Goal: Check status: Check status

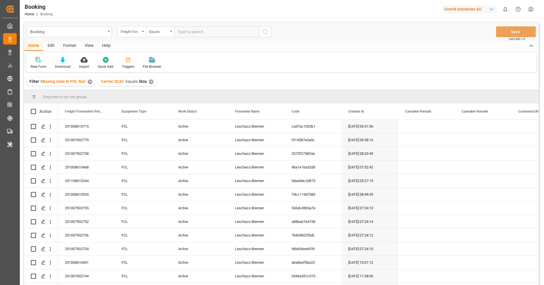
click at [83, 46] on div "View" at bounding box center [88, 46] width 17 height 10
click at [42, 60] on div "Default" at bounding box center [36, 63] width 20 height 12
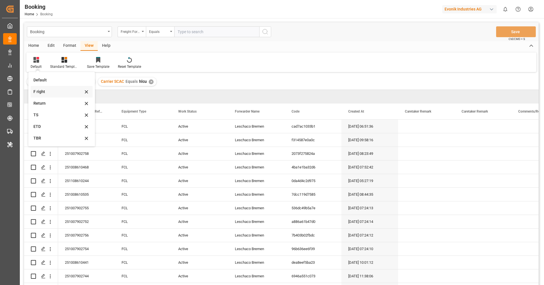
click at [55, 93] on div "F right" at bounding box center [58, 92] width 50 height 6
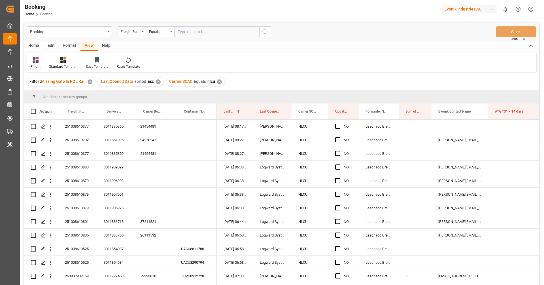
scroll to position [4, 0]
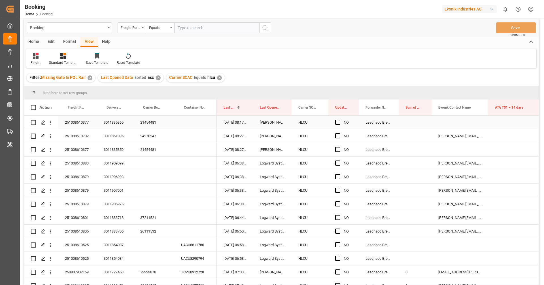
click at [149, 118] on div "21454481" at bounding box center [153, 122] width 41 height 13
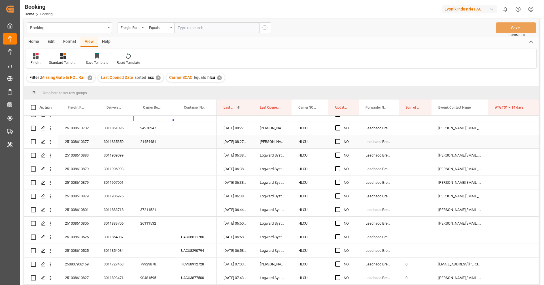
scroll to position [0, 0]
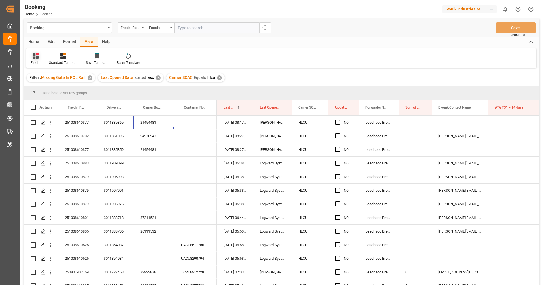
click at [35, 63] on div "F right" at bounding box center [36, 62] width 10 height 5
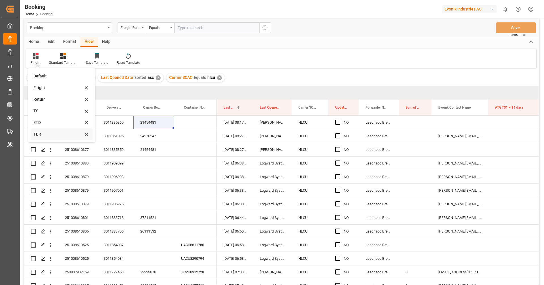
click at [50, 137] on div "TBR" at bounding box center [58, 134] width 50 height 6
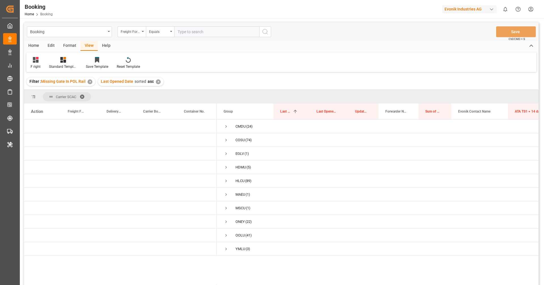
click at [230, 78] on div "Filter : Missing Gate In POL Rail ✕ Last Opened Date sorted asc ✕" at bounding box center [281, 82] width 514 height 16
click at [91, 82] on div "✕" at bounding box center [90, 81] width 5 height 5
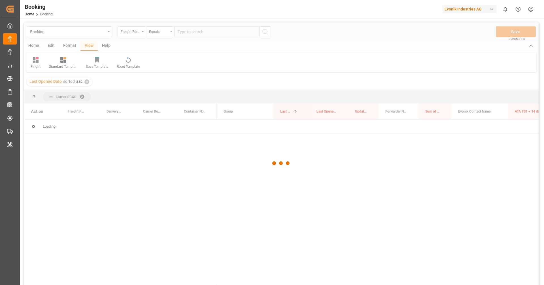
click at [87, 82] on div at bounding box center [281, 162] width 514 height 281
click at [84, 81] on div at bounding box center [281, 162] width 514 height 281
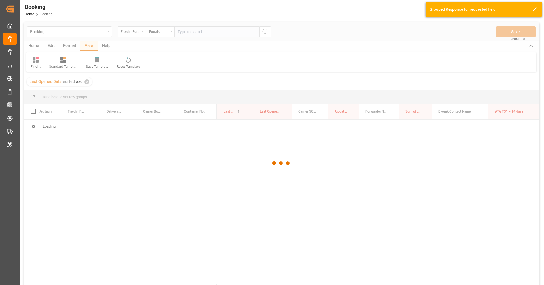
click at [86, 82] on div at bounding box center [281, 162] width 514 height 281
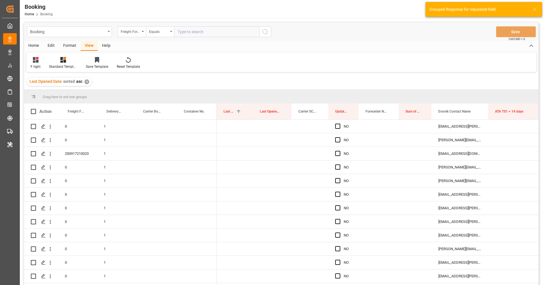
click at [87, 83] on div "✕" at bounding box center [86, 81] width 5 height 5
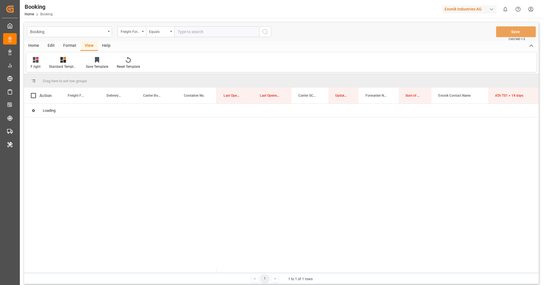
click at [193, 29] on input "text" at bounding box center [216, 31] width 85 height 11
paste input "251008610377"
type input "251008610377"
click at [264, 34] on icon "search button" at bounding box center [265, 31] width 7 height 7
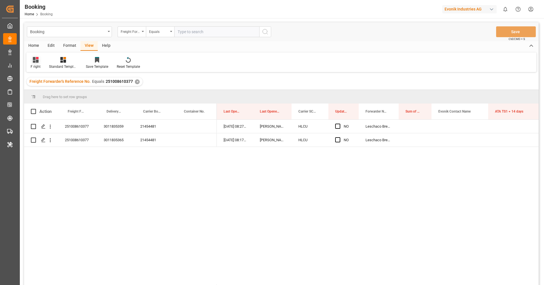
click at [35, 61] on icon at bounding box center [36, 60] width 6 height 6
click at [45, 77] on div "Default" at bounding box center [58, 80] width 50 height 6
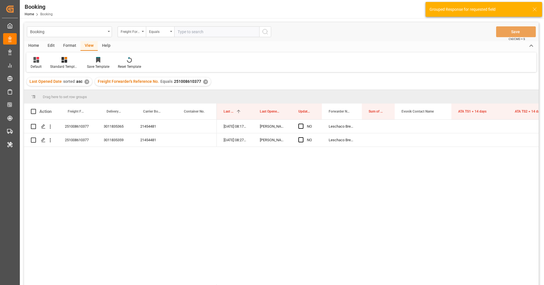
click at [86, 83] on div "✕" at bounding box center [86, 81] width 5 height 5
click at [161, 174] on div "251008610377 3011835359 21454481 251008610377 3011835365 21454481 13.10.2025 08…" at bounding box center [281, 204] width 514 height 169
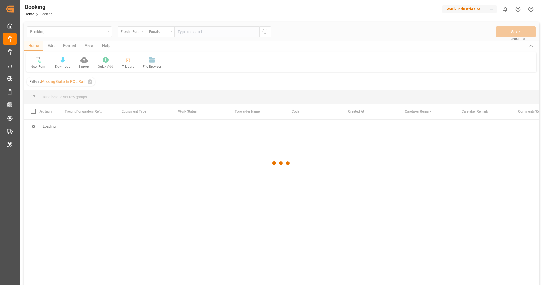
click at [90, 82] on div at bounding box center [281, 162] width 514 height 281
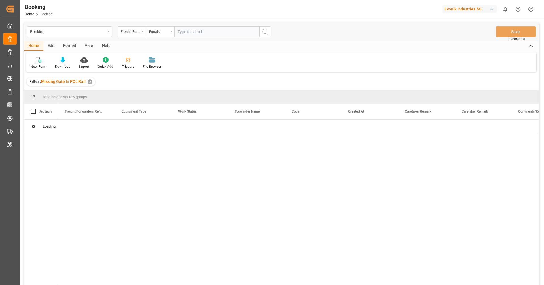
click at [90, 82] on div "✕" at bounding box center [90, 81] width 5 height 5
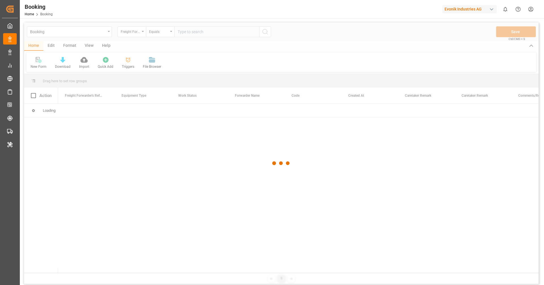
click at [133, 34] on div at bounding box center [281, 162] width 514 height 281
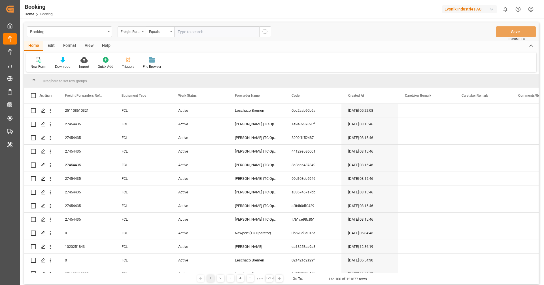
click at [130, 32] on div "Freight Forwarder's Reference No." at bounding box center [130, 31] width 19 height 7
type input "b"
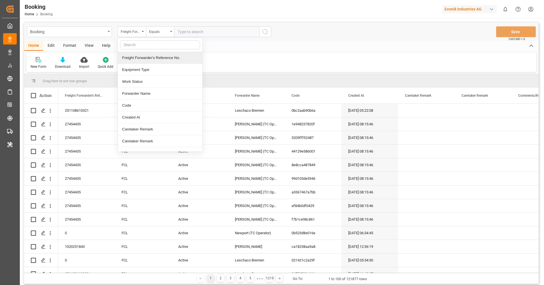
click at [160, 55] on div "Freight Forwarder's Reference No." at bounding box center [160, 58] width 84 height 12
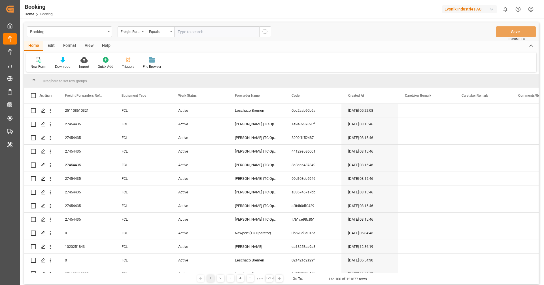
click at [197, 31] on input "text" at bounding box center [216, 31] width 85 height 11
paste input "251008610648"
type input "251008610648"
click at [271, 33] on div "Booking Freight Forwarder's Reference No. Equals 251008610648 Save Ctrl/CMD + S" at bounding box center [281, 31] width 514 height 19
click at [264, 32] on icon "search button" at bounding box center [265, 31] width 7 height 7
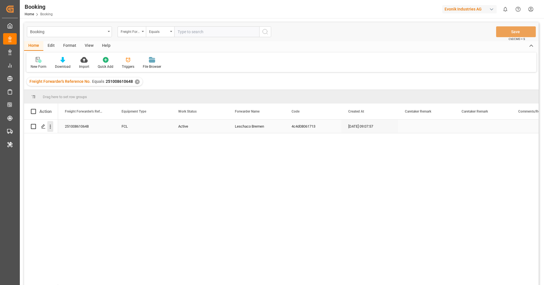
click at [52, 128] on icon "open menu" at bounding box center [50, 127] width 6 height 6
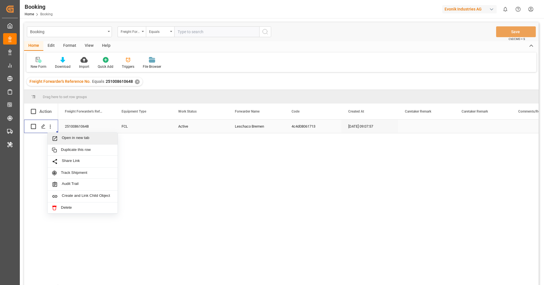
click at [69, 138] on span "Open in new tab" at bounding box center [88, 138] width 52 height 6
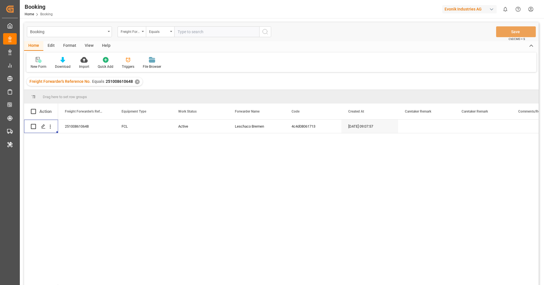
click at [179, 173] on div "251008610648 FCL Active Leschaco Bremen 4c4d08061713 24.09.2025 09:07:57 24.09.…" at bounding box center [298, 204] width 480 height 169
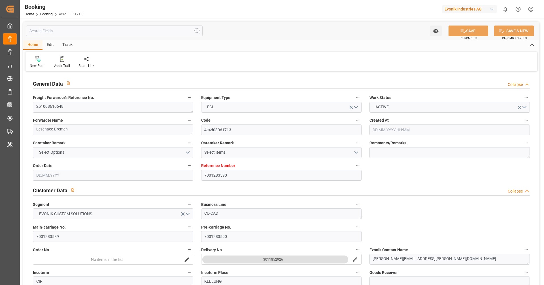
type input "7001283590"
type input "9619919"
type input "Hapag Lloyd"
type input "Hapag Lloyd Aktiengesellschaft"
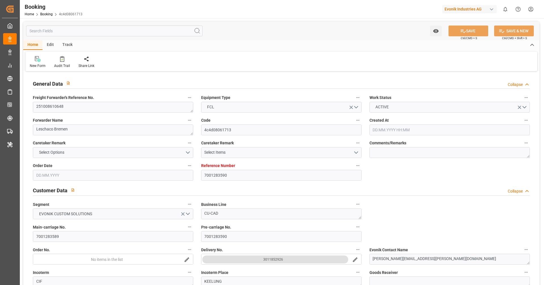
type input "NLRTM"
type input "TWKEL"
type input "CNYTN"
type input "CNXAM"
type input "24.09.2025 09:07"
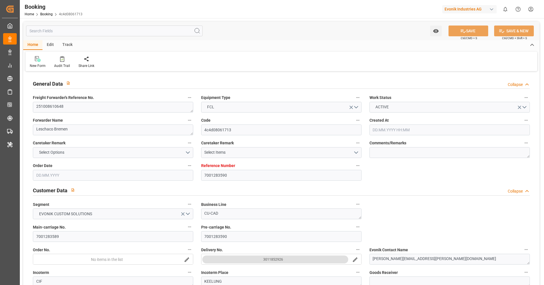
type input "[DATE]"
type input "15.12.2025"
type input "06.10.2025"
type input "06.10.2025 00:00"
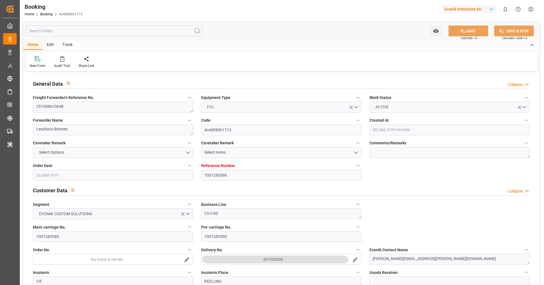
type input "[DATE]"
type input "20.10.2025 00:00"
type input "16.12.2025 00:00"
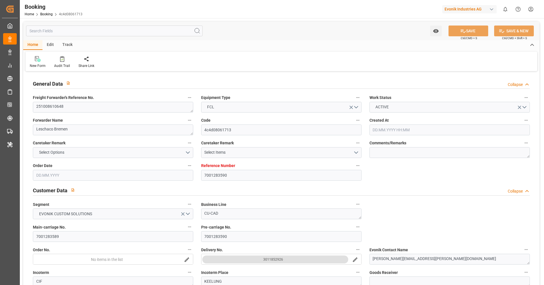
type input "15.12.2025 00:00"
type input "05.12.2025 00:00"
type input "09.12.2025 00:00"
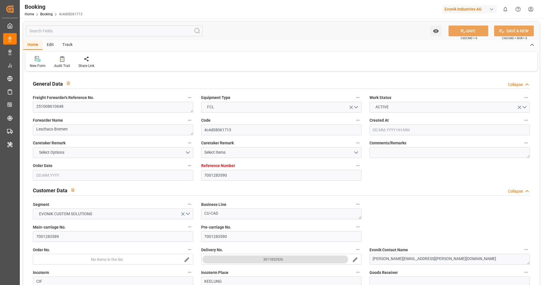
type input "12.12.2025 00:00"
type input "14.10.2025 07:48"
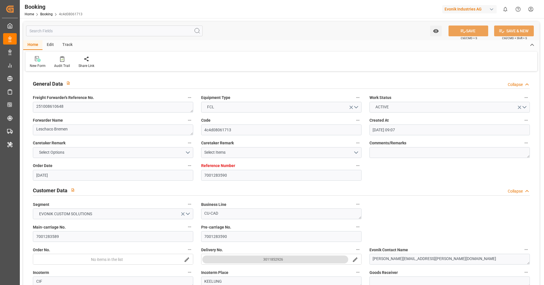
click at [365, 172] on div "Reference Number 7001283590" at bounding box center [281, 171] width 168 height 23
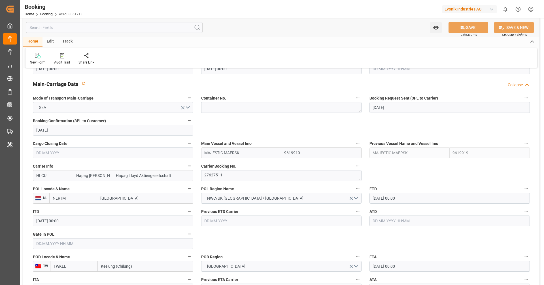
scroll to position [353, 0]
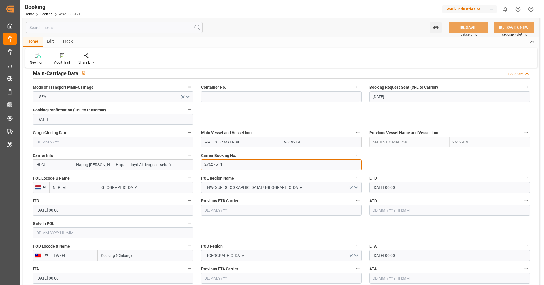
click at [245, 165] on textarea "27627511" at bounding box center [281, 164] width 160 height 11
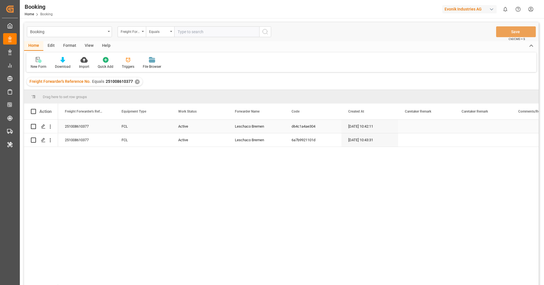
click at [179, 126] on div "Active" at bounding box center [199, 126] width 57 height 13
click at [179, 126] on button "Active" at bounding box center [200, 129] width 48 height 11
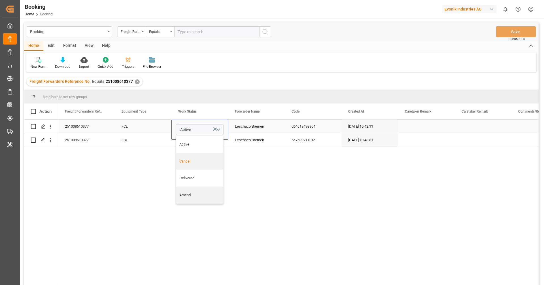
click at [185, 156] on div "Cancel" at bounding box center [199, 161] width 47 height 17
click at [165, 144] on div "FCL" at bounding box center [143, 139] width 57 height 13
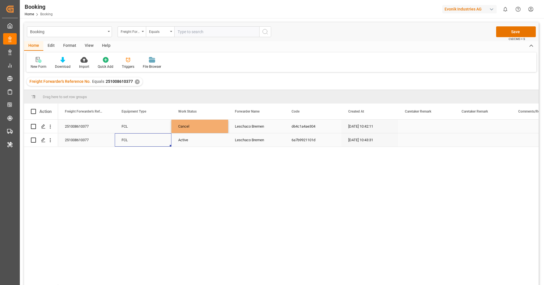
click at [189, 144] on div "Active" at bounding box center [199, 139] width 57 height 13
click at [189, 144] on div "Active" at bounding box center [199, 137] width 57 height 20
click at [187, 142] on button "Active" at bounding box center [200, 136] width 48 height 11
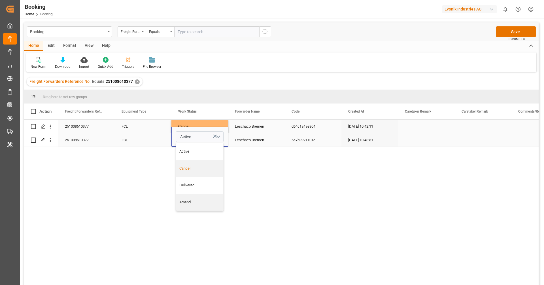
click at [187, 163] on div "Cancel" at bounding box center [199, 168] width 47 height 17
click at [157, 140] on div "FCL" at bounding box center [143, 139] width 57 height 13
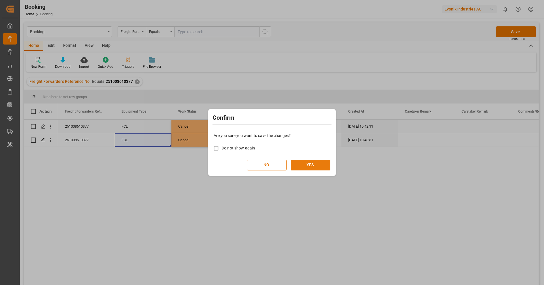
click at [300, 168] on button "YES" at bounding box center [311, 164] width 40 height 11
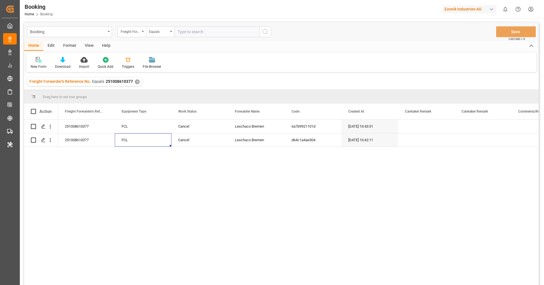
click at [136, 83] on div "✕" at bounding box center [137, 81] width 5 height 5
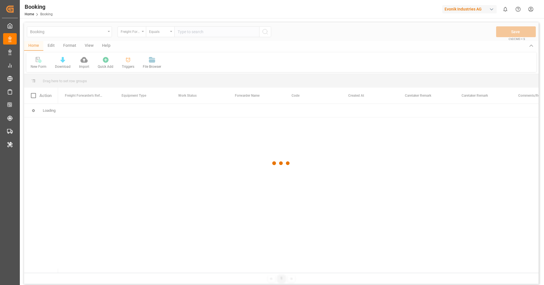
click at [198, 32] on div at bounding box center [281, 162] width 514 height 281
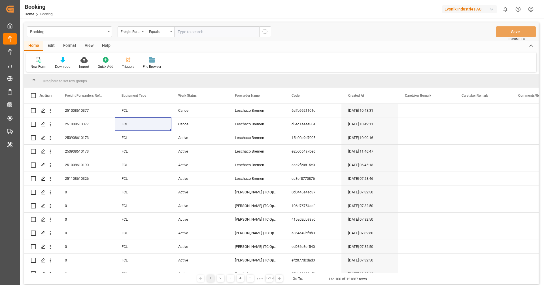
click at [207, 32] on input "text" at bounding box center [216, 31] width 85 height 11
paste input "251008610702"
type input "251008610702"
click at [268, 31] on icon "search button" at bounding box center [265, 31] width 7 height 7
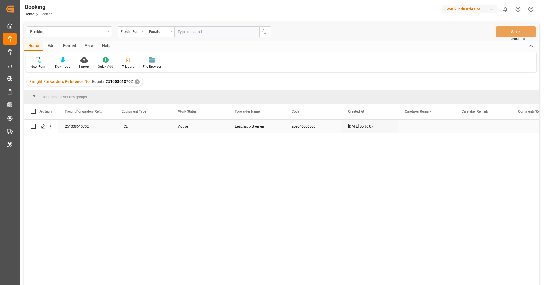
click at [184, 128] on div "Active" at bounding box center [199, 126] width 57 height 13
click at [186, 130] on span "Active" at bounding box center [185, 130] width 11 height 6
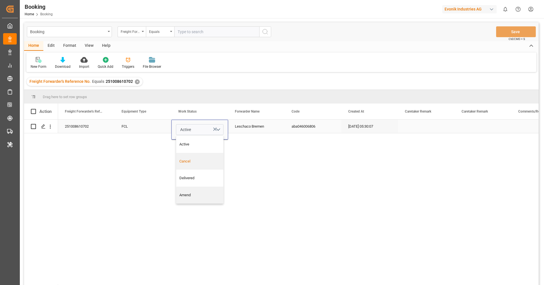
click at [186, 159] on div "Cancel" at bounding box center [199, 161] width 41 height 6
click at [154, 135] on div "251008610702 FCL Cancel Leschaco Bremen aba046006806 [DATE] 05:30:07 25.09.2025" at bounding box center [298, 204] width 480 height 169
click at [150, 132] on div "FCL" at bounding box center [143, 126] width 57 height 13
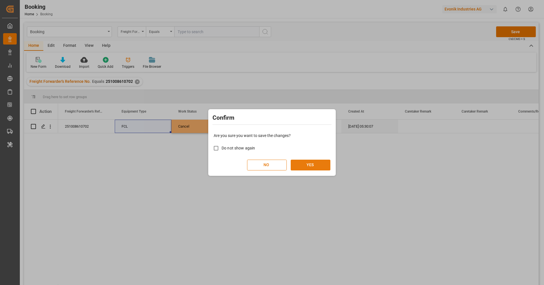
click at [297, 165] on button "YES" at bounding box center [311, 164] width 40 height 11
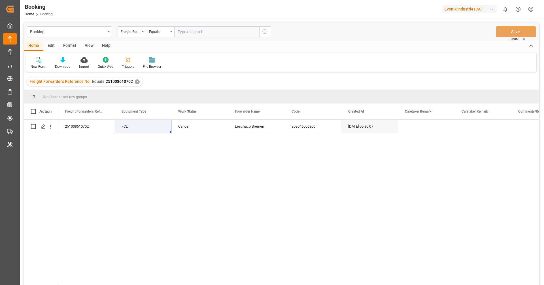
click at [137, 83] on div "✕" at bounding box center [137, 81] width 5 height 5
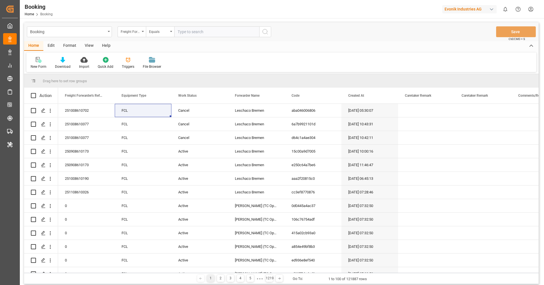
click at [210, 33] on input "text" at bounding box center [216, 31] width 85 height 11
paste input "251008610648"
type input "251008610648"
click at [268, 31] on icon "search button" at bounding box center [265, 31] width 7 height 7
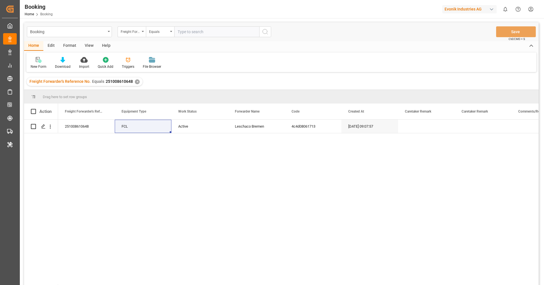
click at [184, 134] on div "251008610648 FCL Active Leschaco Bremen 4c4d08061713 [DATE] 09:07:57 24.09.2025" at bounding box center [298, 204] width 480 height 169
click at [178, 128] on div "Active" at bounding box center [199, 126] width 57 height 13
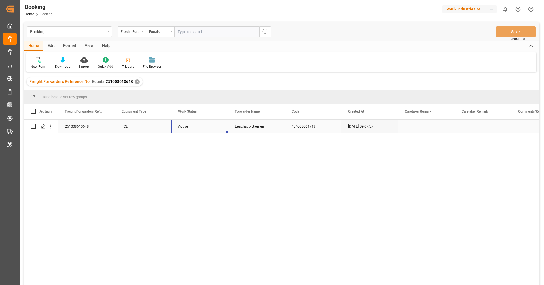
click at [178, 128] on div "Active" at bounding box center [199, 126] width 57 height 13
click at [184, 131] on span "Active" at bounding box center [185, 130] width 11 height 6
click at [193, 159] on div "Cancel" at bounding box center [199, 161] width 41 height 6
click at [155, 132] on div "FCL" at bounding box center [143, 126] width 57 height 13
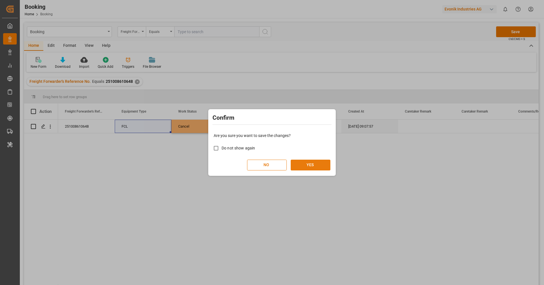
click at [296, 164] on button "YES" at bounding box center [311, 164] width 40 height 11
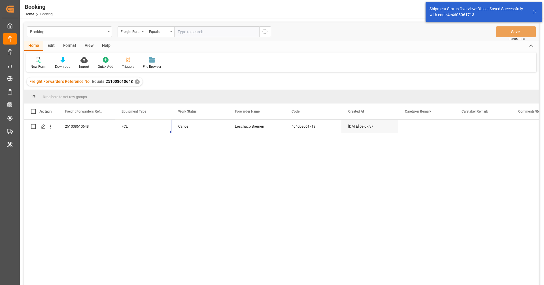
click at [135, 81] on div "✕" at bounding box center [137, 81] width 5 height 5
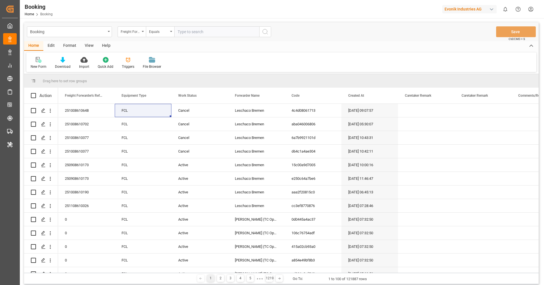
click at [68, 45] on div "Format" at bounding box center [70, 46] width 22 height 10
click at [33, 68] on div "Filter Rows" at bounding box center [39, 66] width 17 height 5
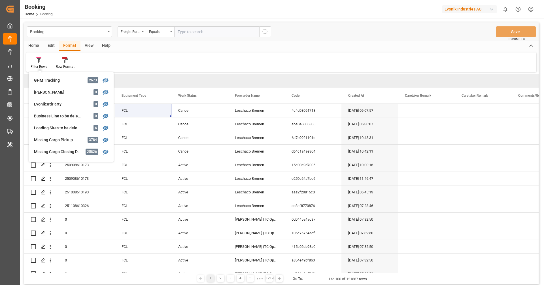
click at [219, 67] on div "Filter Rows GHM Tracking 2673 [PERSON_NAME] 0 Evonik3rdParty 0 Business Line to…" at bounding box center [281, 62] width 510 height 20
